Goal: Task Accomplishment & Management: Complete application form

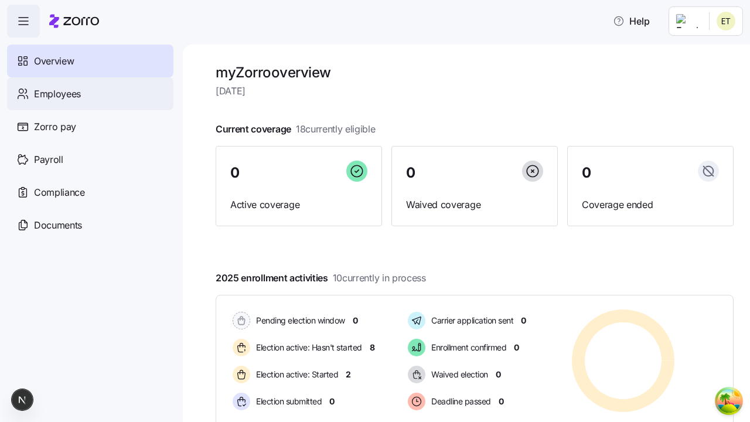
click at [57, 93] on span "Employees" at bounding box center [57, 94] width 47 height 15
click at [688, 107] on html "Help Not Available Overview Employees Zorro pay Payroll Compliance Documents my…" at bounding box center [375, 207] width 750 height 415
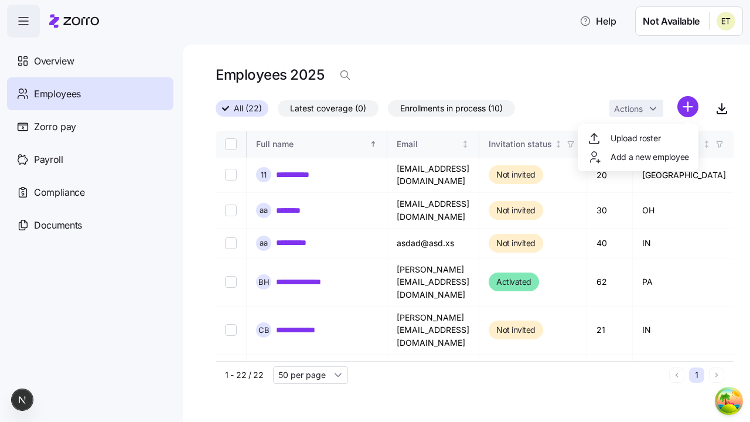
click at [637, 157] on span "Add a new employee" at bounding box center [650, 157] width 79 height 12
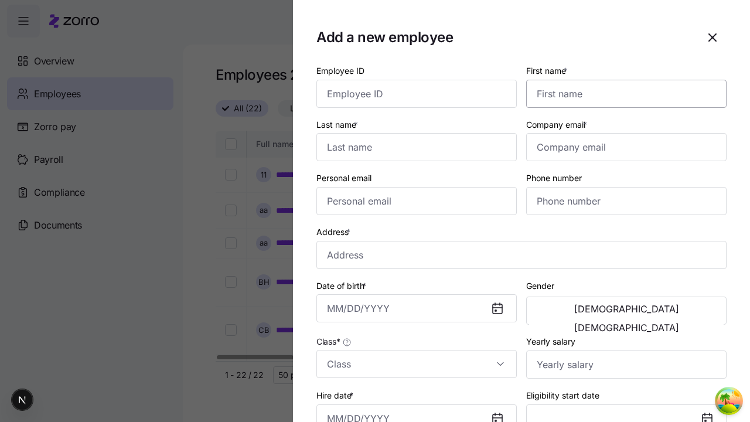
click at [622, 80] on input "First name *" at bounding box center [626, 94] width 200 height 28
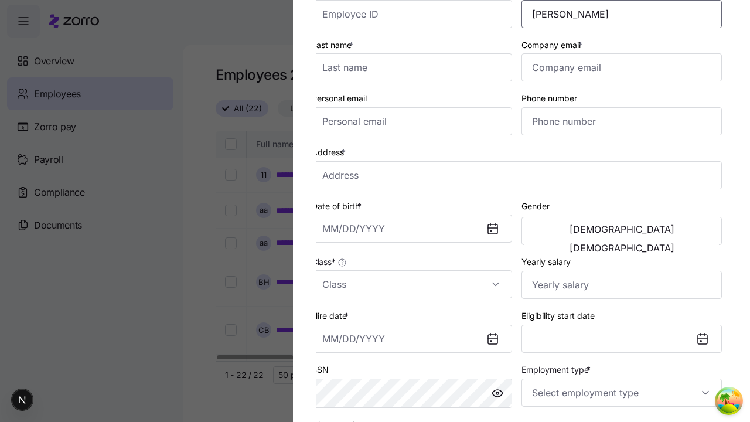
type input "[PERSON_NAME]"
click at [417, 67] on input "Last name *" at bounding box center [412, 67] width 200 height 28
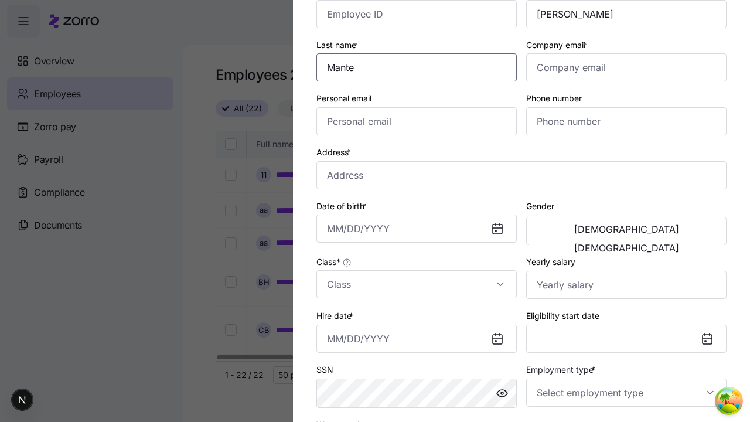
type input "Mante"
click at [626, 67] on input "Company email *" at bounding box center [626, 67] width 200 height 28
type input "[EMAIL_ADDRESS][DOMAIN_NAME]"
click at [417, 121] on input "Personal email" at bounding box center [416, 121] width 200 height 28
type input "[EMAIL_ADDRESS][DOMAIN_NAME]"
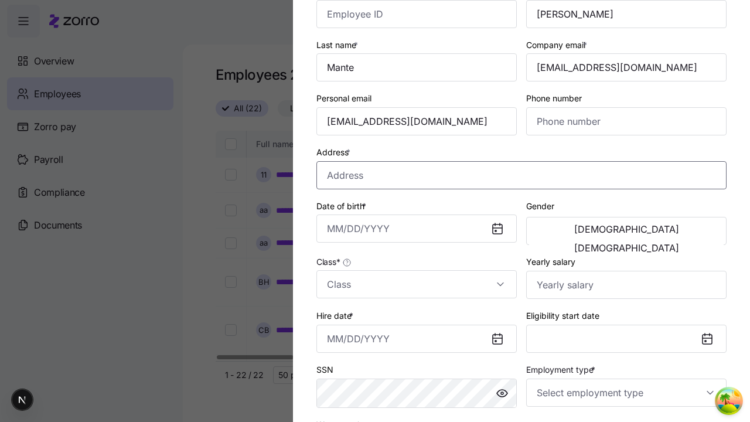
click at [521, 175] on input "Address *" at bounding box center [521, 175] width 410 height 28
click at [417, 229] on input "Date of birth *" at bounding box center [416, 228] width 200 height 28
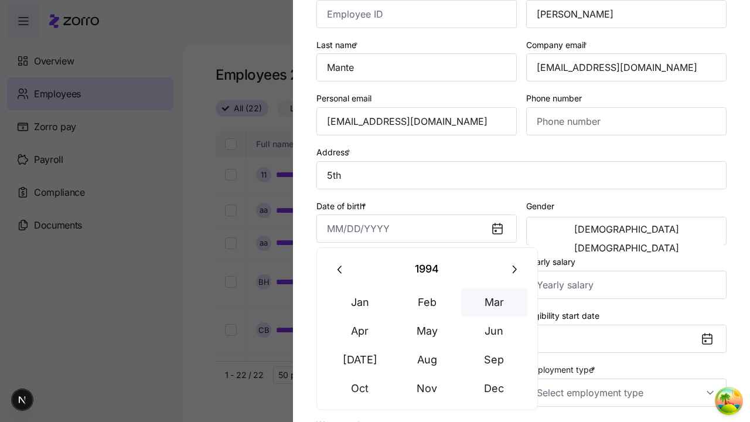
click at [494, 302] on button "Mar" at bounding box center [494, 302] width 67 height 28
type input "[GEOGRAPHIC_DATA][US_STATE], [GEOGRAPHIC_DATA], [GEOGRAPHIC_DATA]"
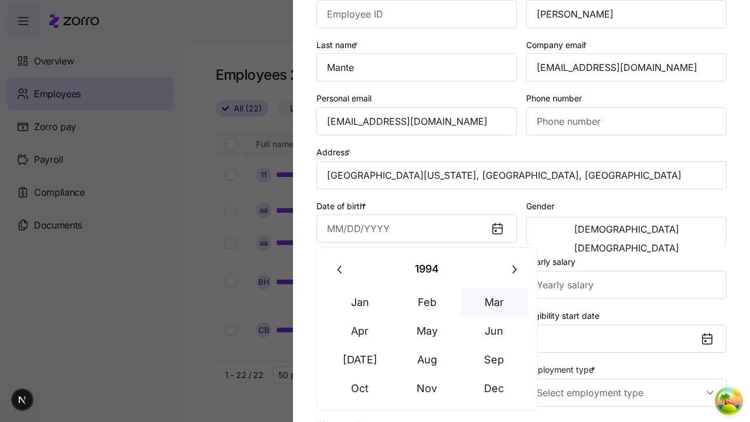
type input "[DATE]"
click at [578, 231] on span "[DEMOGRAPHIC_DATA]" at bounding box center [626, 228] width 105 height 9
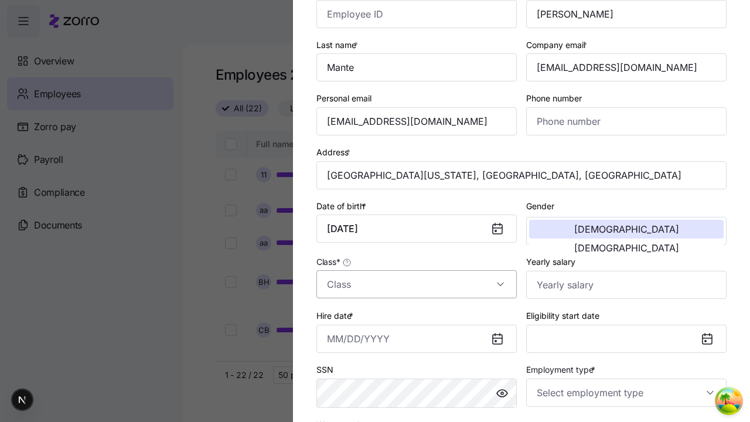
click at [417, 284] on input "Class *" at bounding box center [416, 284] width 200 height 28
click at [0, 0] on div "class1" at bounding box center [0, 0] width 0 height 0
type input "class1"
click at [417, 338] on input "Hire date *" at bounding box center [416, 339] width 200 height 28
